Goal: Task Accomplishment & Management: Complete application form

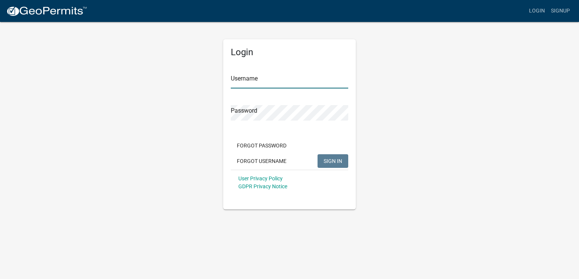
click at [282, 76] on input "Username" at bounding box center [289, 81] width 117 height 16
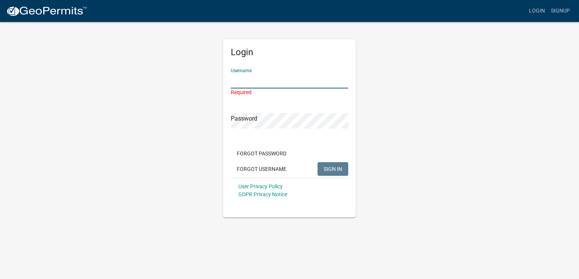
type input "4H-Services"
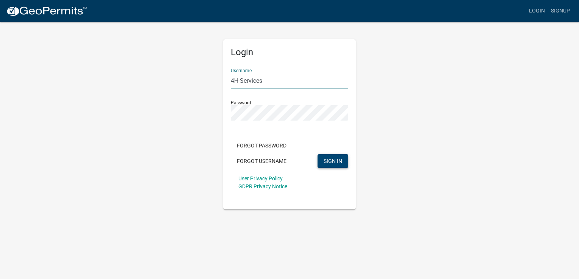
click at [334, 161] on span "SIGN IN" at bounding box center [332, 161] width 19 height 6
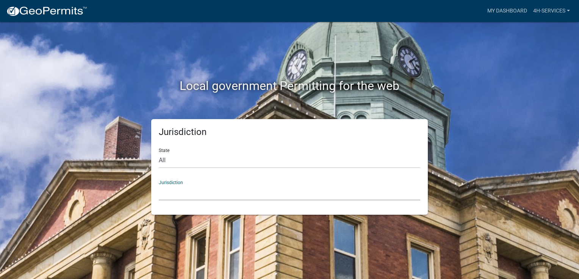
click at [311, 186] on select "[GEOGRAPHIC_DATA], [US_STATE] [GEOGRAPHIC_DATA], [US_STATE][PERSON_NAME][GEOGRA…" at bounding box center [289, 193] width 261 height 16
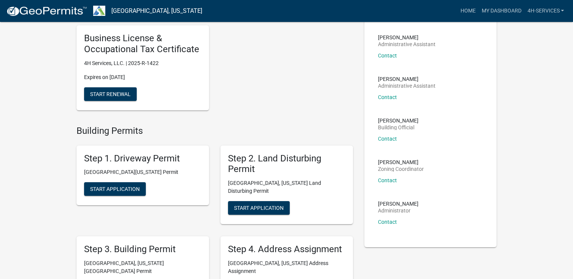
click at [171, 197] on div "Step 1. Driveway Permit [GEOGRAPHIC_DATA][US_STATE] Permit Start Application" at bounding box center [142, 176] width 133 height 60
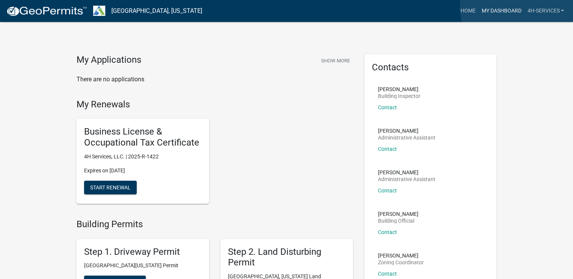
click at [517, 7] on link "My Dashboard" at bounding box center [501, 11] width 46 height 14
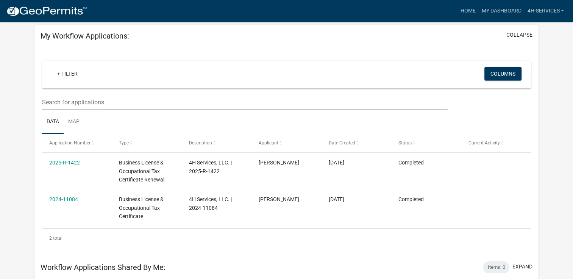
scroll to position [34, 0]
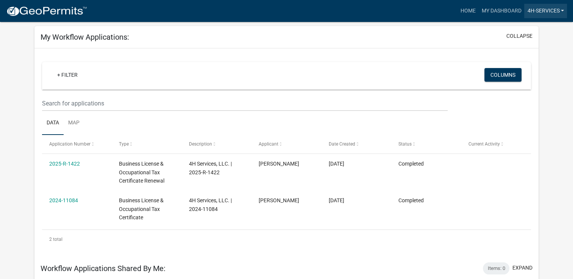
click at [541, 10] on link "4H-Services" at bounding box center [545, 11] width 43 height 14
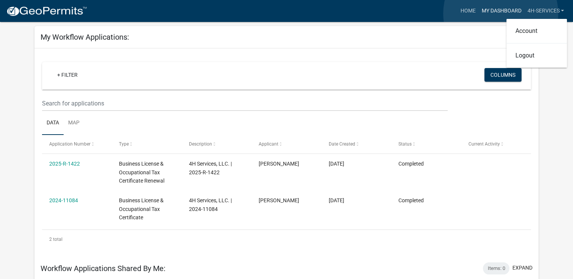
click at [501, 14] on link "My Dashboard" at bounding box center [501, 11] width 46 height 14
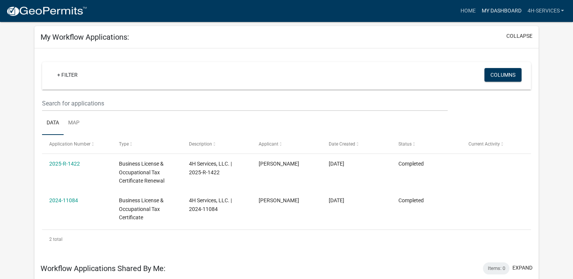
click at [499, 8] on link "My Dashboard" at bounding box center [501, 11] width 46 height 14
click at [553, 11] on link "4H-Services" at bounding box center [545, 11] width 43 height 14
click at [523, 56] on link "Logout" at bounding box center [536, 56] width 61 height 18
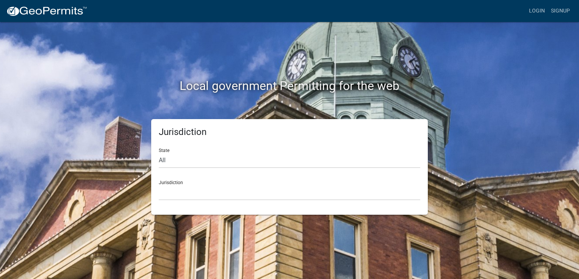
click at [318, 203] on div "Jurisdiction State All [US_STATE] [US_STATE] [US_STATE] [US_STATE] [US_STATE] […" at bounding box center [289, 167] width 276 height 96
click at [315, 195] on select "[GEOGRAPHIC_DATA], [US_STATE] [GEOGRAPHIC_DATA], [US_STATE][PERSON_NAME][GEOGRA…" at bounding box center [289, 193] width 261 height 16
click at [542, 13] on link "Login" at bounding box center [537, 11] width 22 height 14
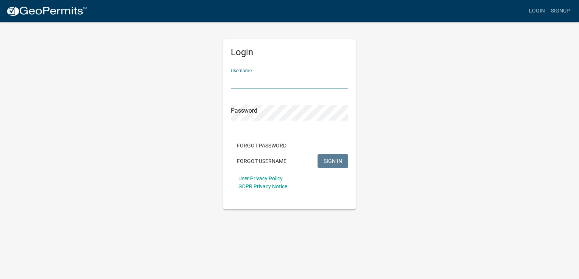
click at [276, 84] on input "Username" at bounding box center [289, 81] width 117 height 16
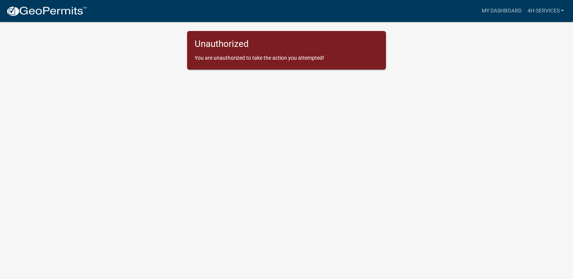
click at [248, 51] on div "Unauthorized You are unauthorized to take the action you attempted!" at bounding box center [286, 50] width 199 height 39
click at [314, 60] on p "You are unauthorized to take the action you attempted!" at bounding box center [287, 58] width 184 height 8
click at [249, 61] on p "You are unauthorized to take the action you attempted!" at bounding box center [287, 58] width 184 height 8
